Goal: Information Seeking & Learning: Learn about a topic

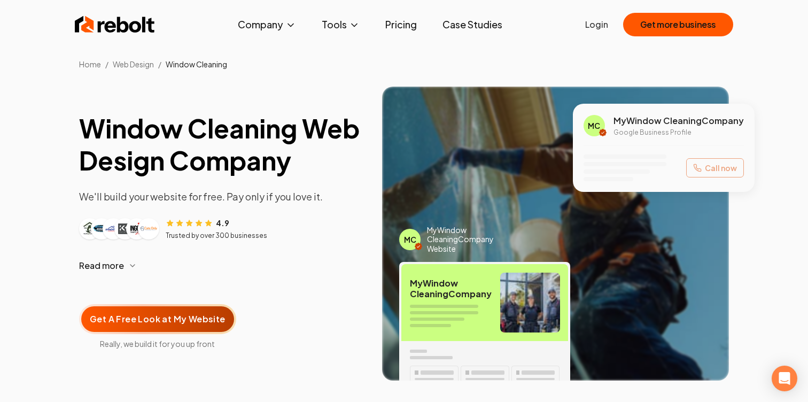
click at [144, 50] on div "Home / Web Design / Window Cleaning" at bounding box center [404, 35] width 808 height 70
click at [140, 30] on img at bounding box center [115, 24] width 80 height 21
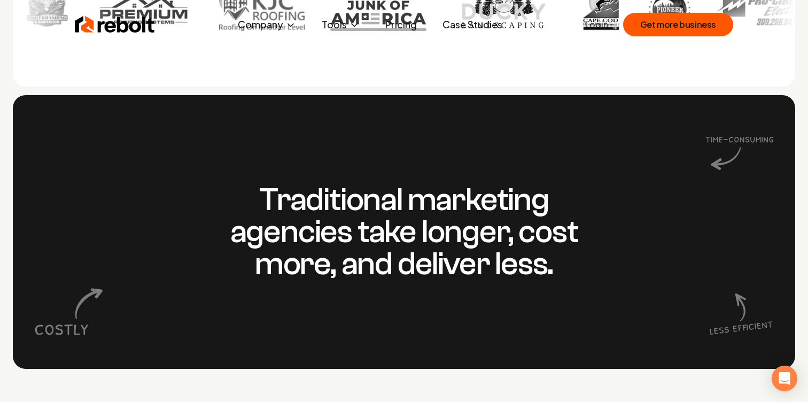
scroll to position [921, 0]
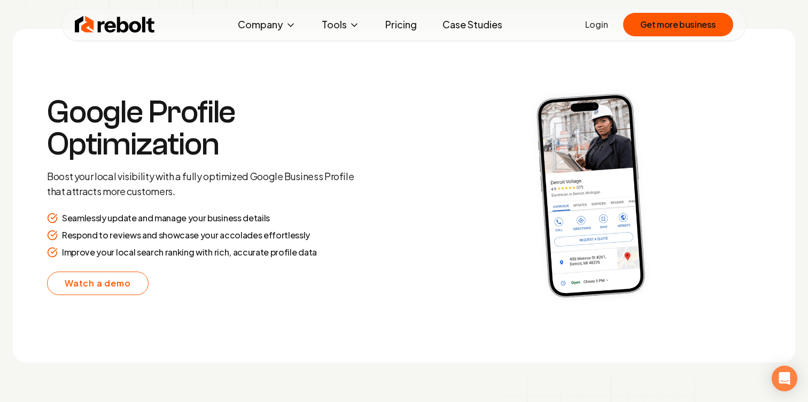
scroll to position [1985, 0]
